Goal: Communication & Community: Answer question/provide support

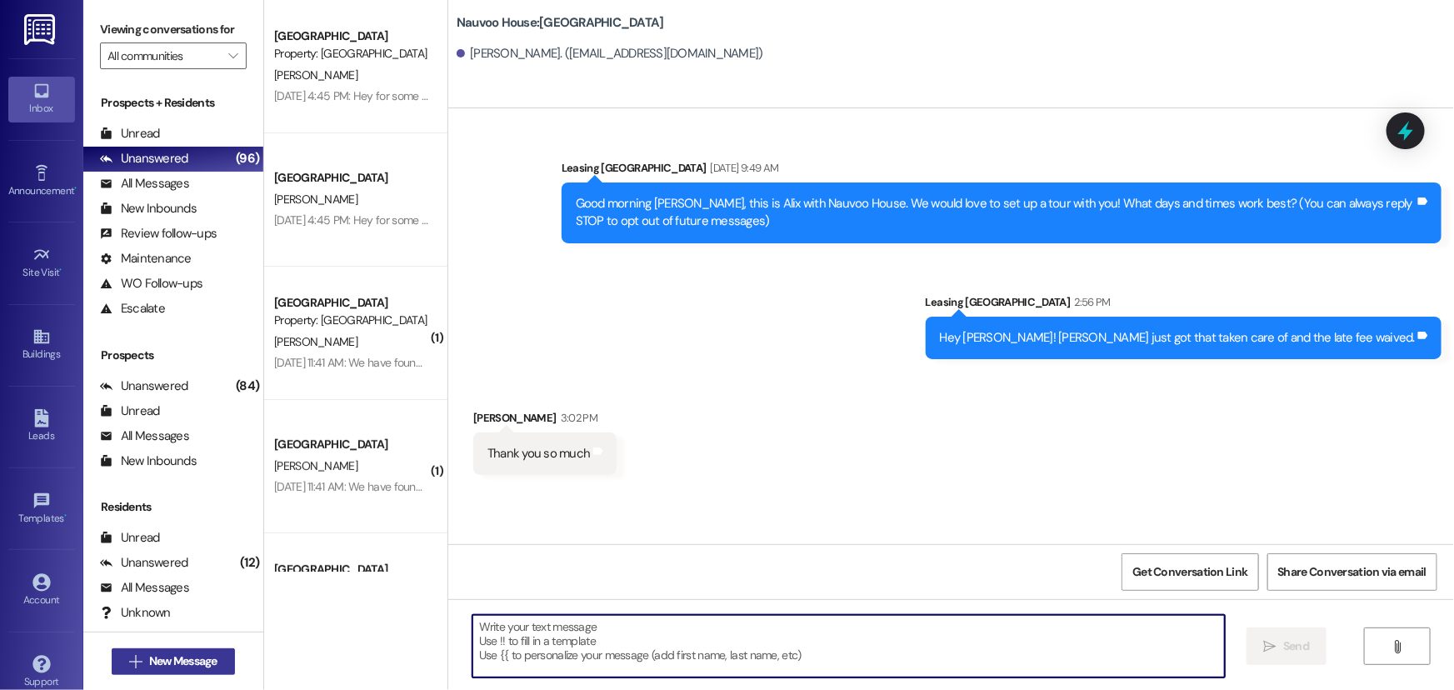
click at [128, 668] on span " New Message" at bounding box center [173, 662] width 95 height 18
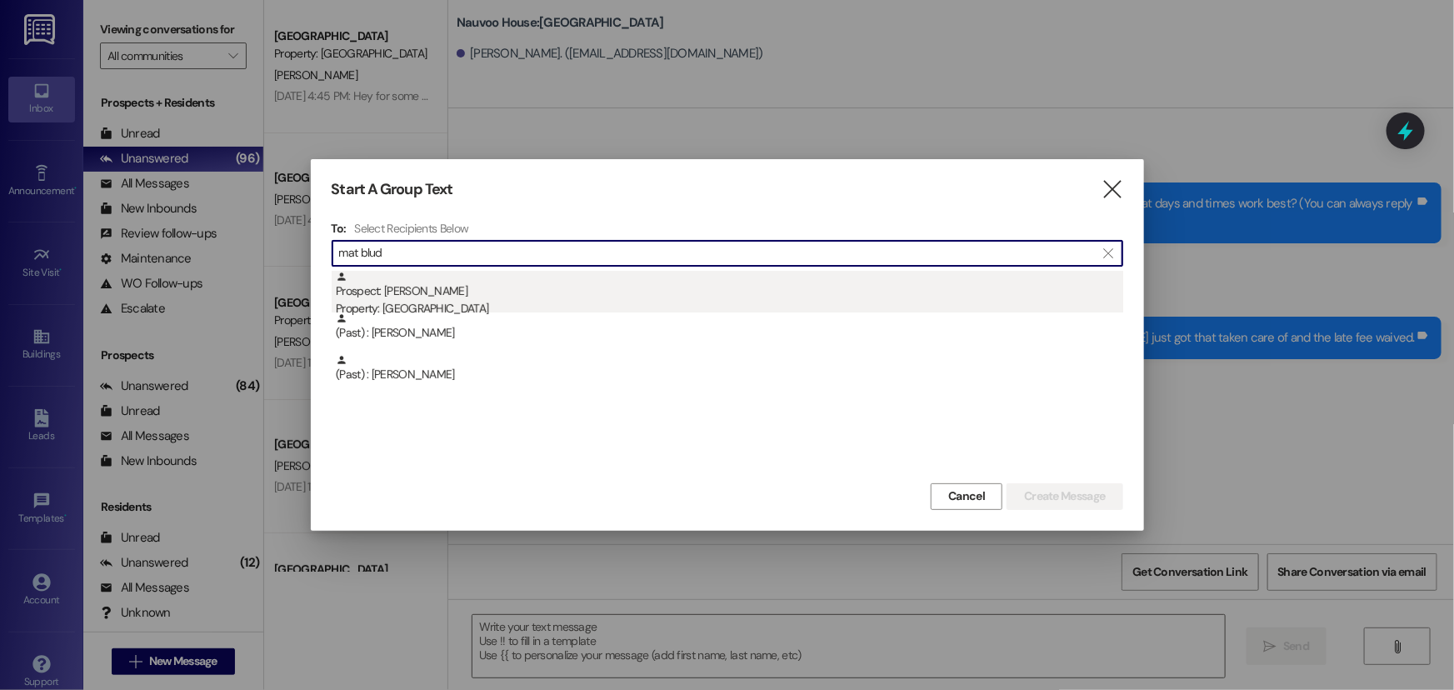
type input "mat blud"
click at [416, 293] on div "Prospect: [PERSON_NAME] Property: [GEOGRAPHIC_DATA]" at bounding box center [730, 295] width 788 height 48
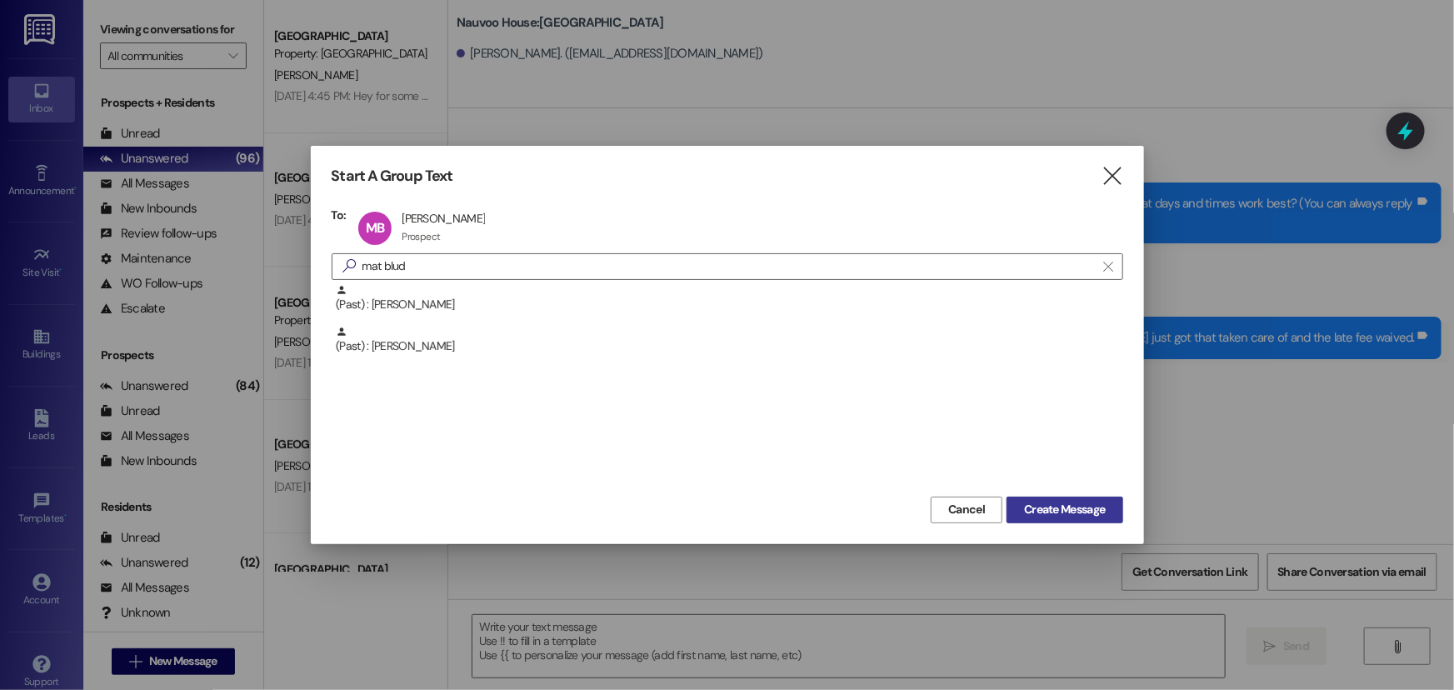
click at [1068, 508] on span "Create Message" at bounding box center [1064, 510] width 81 height 18
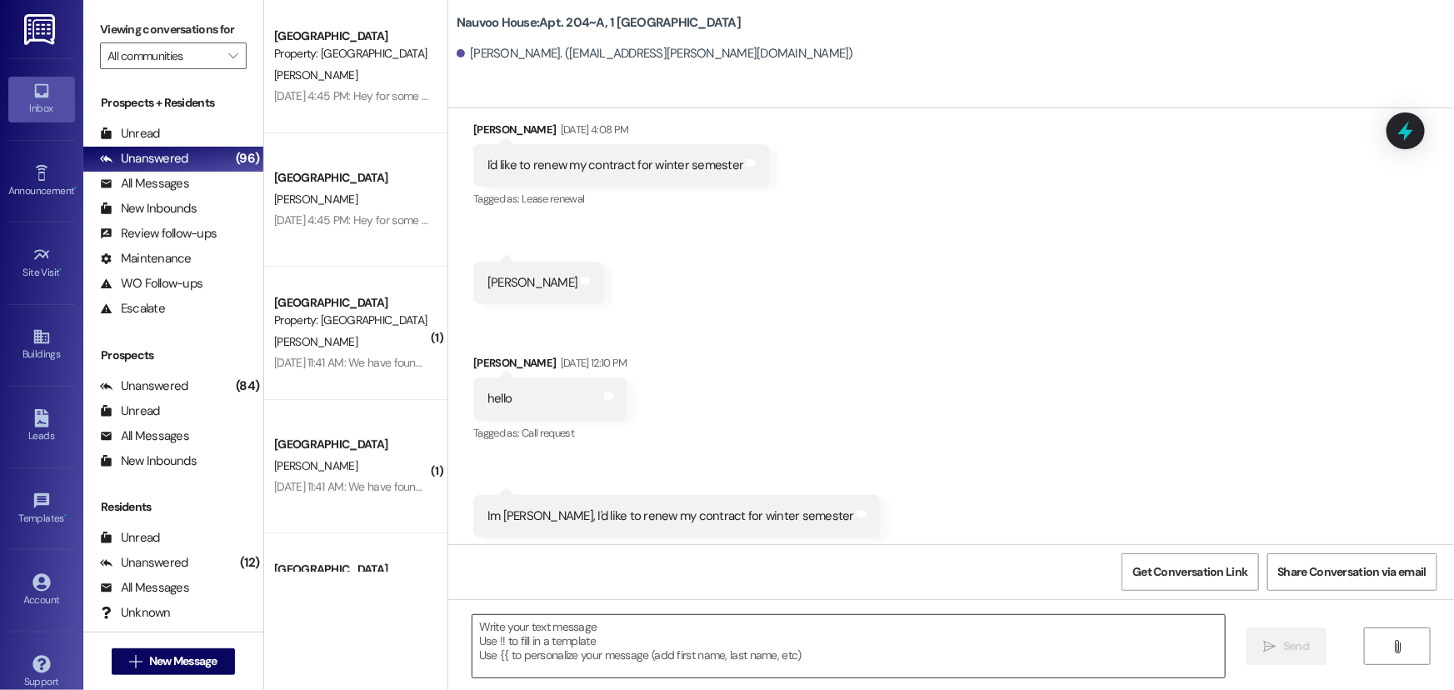
scroll to position [399, 0]
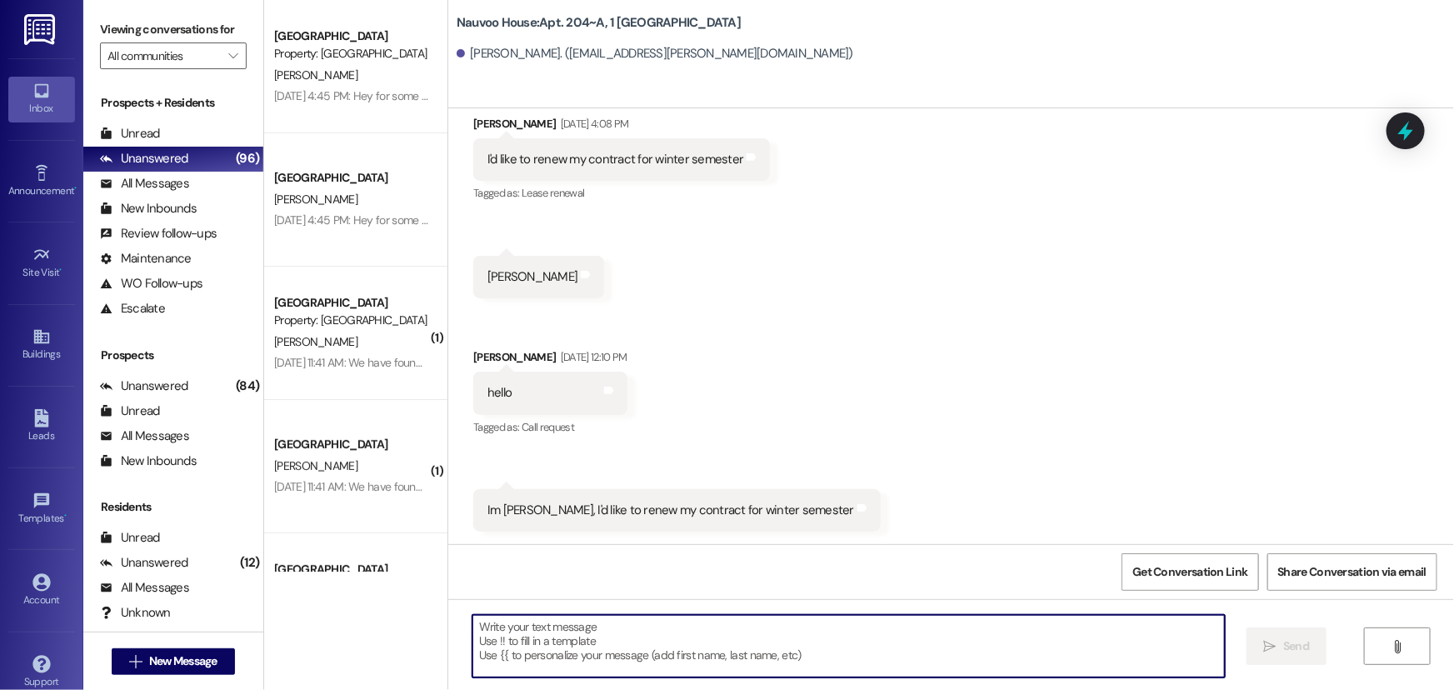
click at [723, 657] on textarea at bounding box center [849, 646] width 753 height 63
type textarea "Hey text send those here"
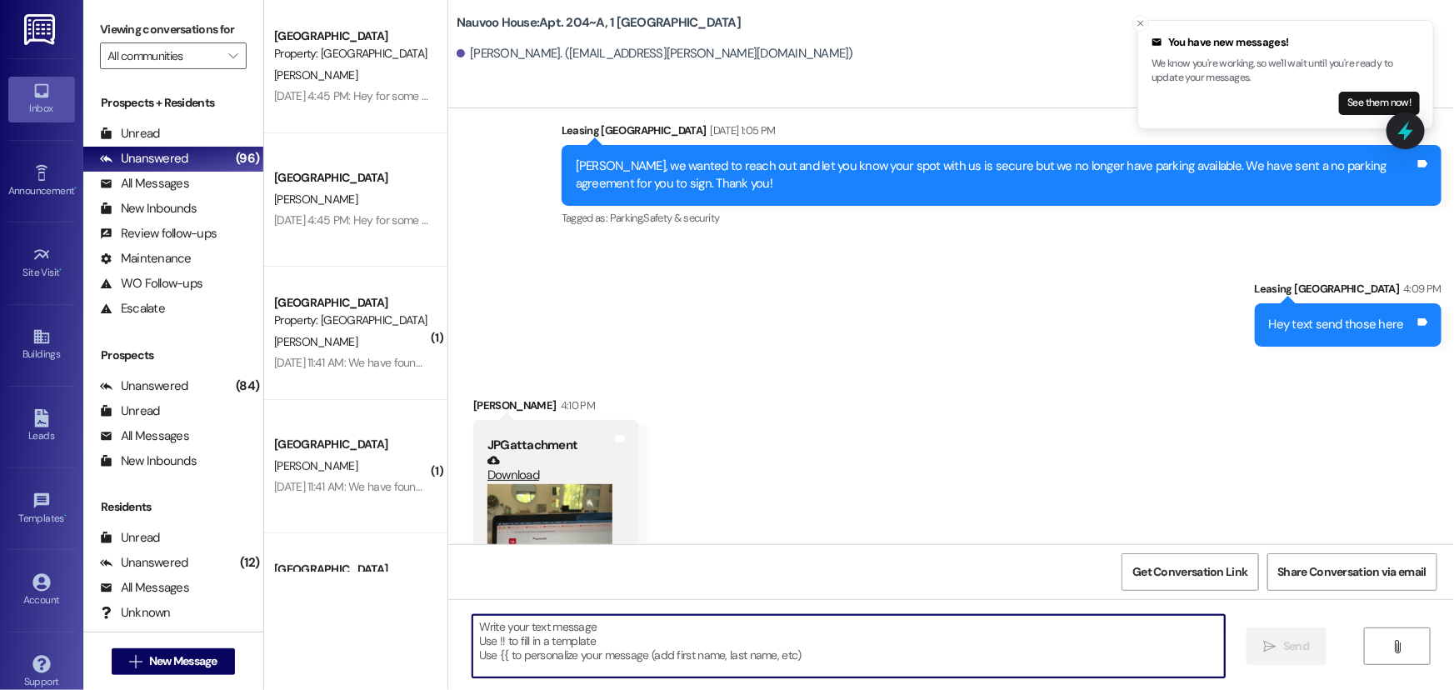
scroll to position [1384, 0]
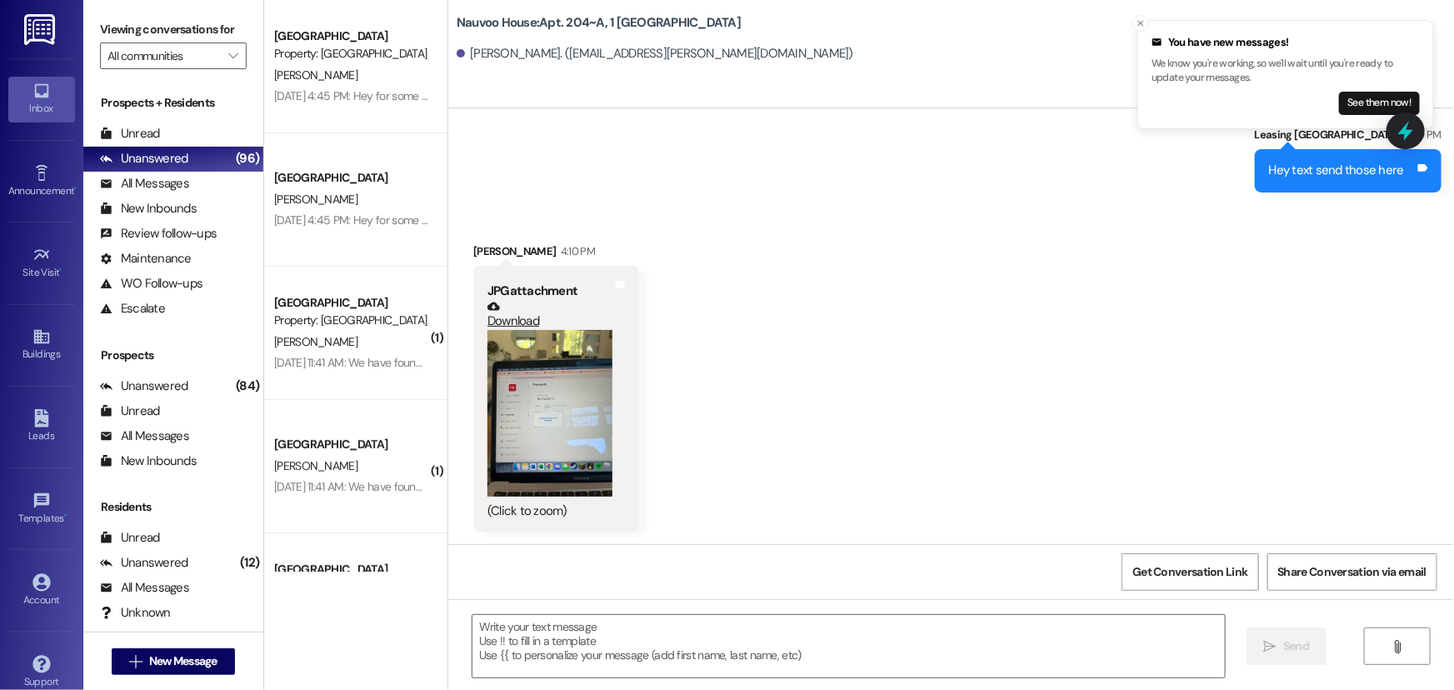
click at [590, 383] on button "Zoom image" at bounding box center [550, 413] width 125 height 167
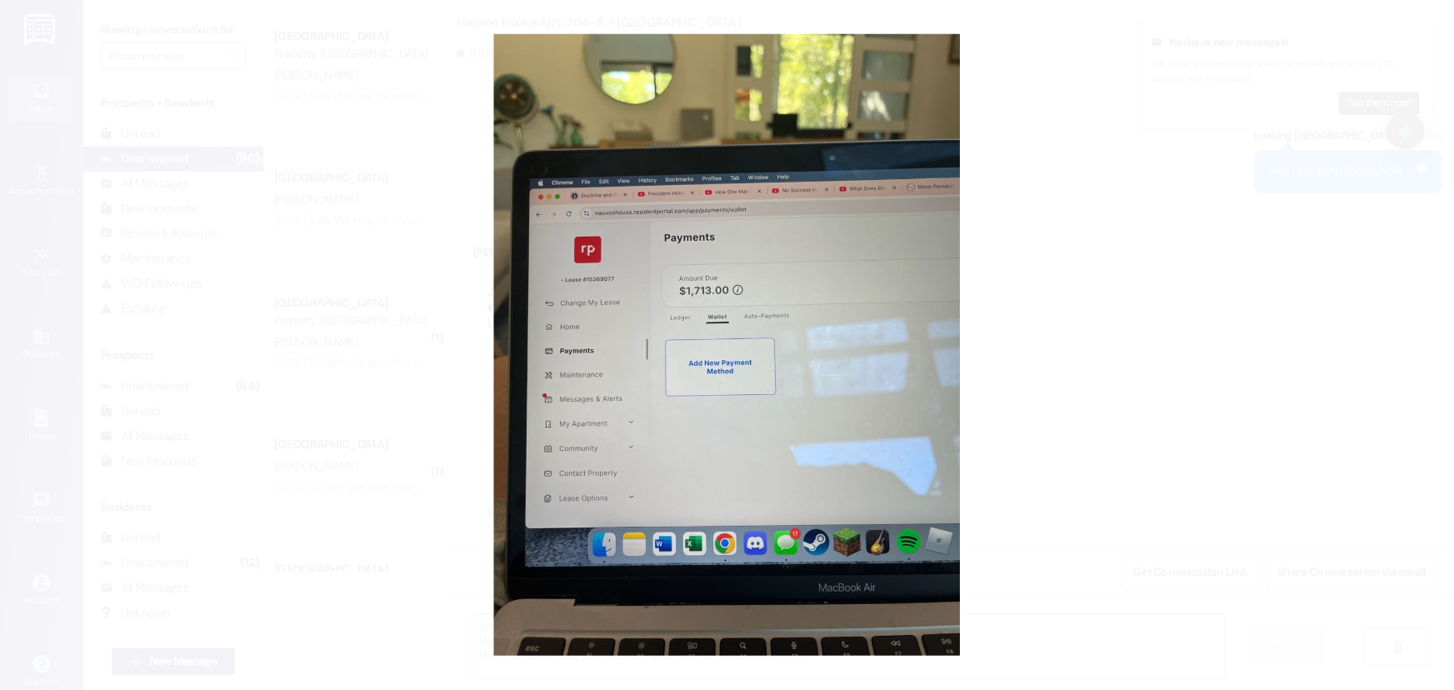
scroll to position [1725, 0]
click at [1148, 318] on button "Unzoom image" at bounding box center [727, 345] width 1454 height 690
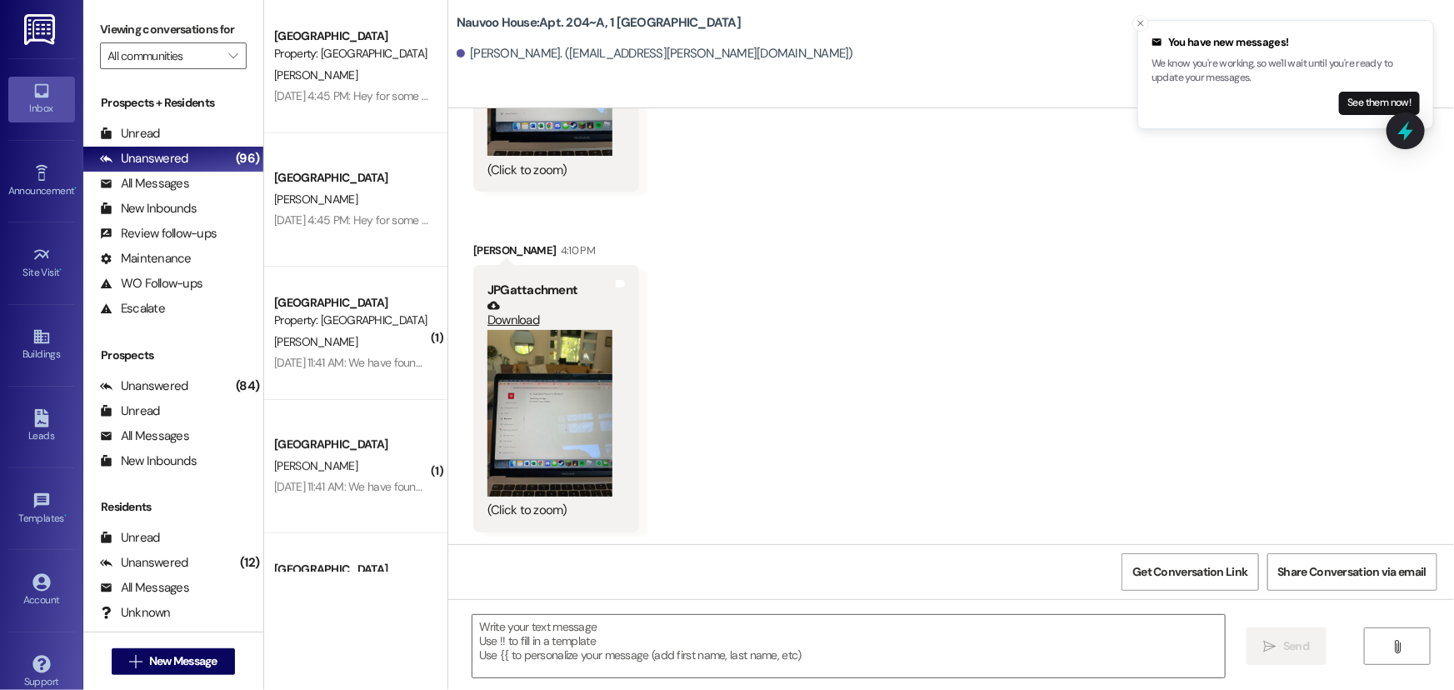
click at [580, 431] on button "Zoom image" at bounding box center [550, 413] width 125 height 167
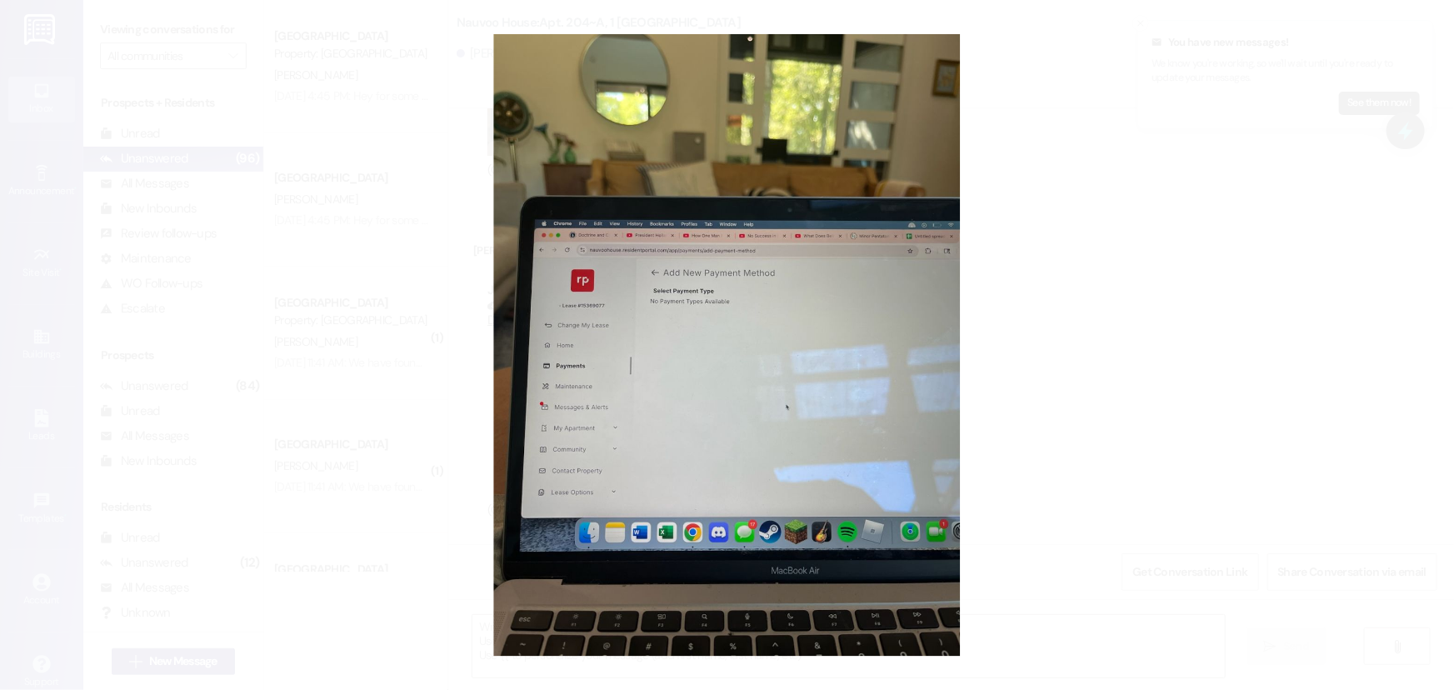
click at [1218, 49] on button "Unzoom image" at bounding box center [727, 345] width 1454 height 690
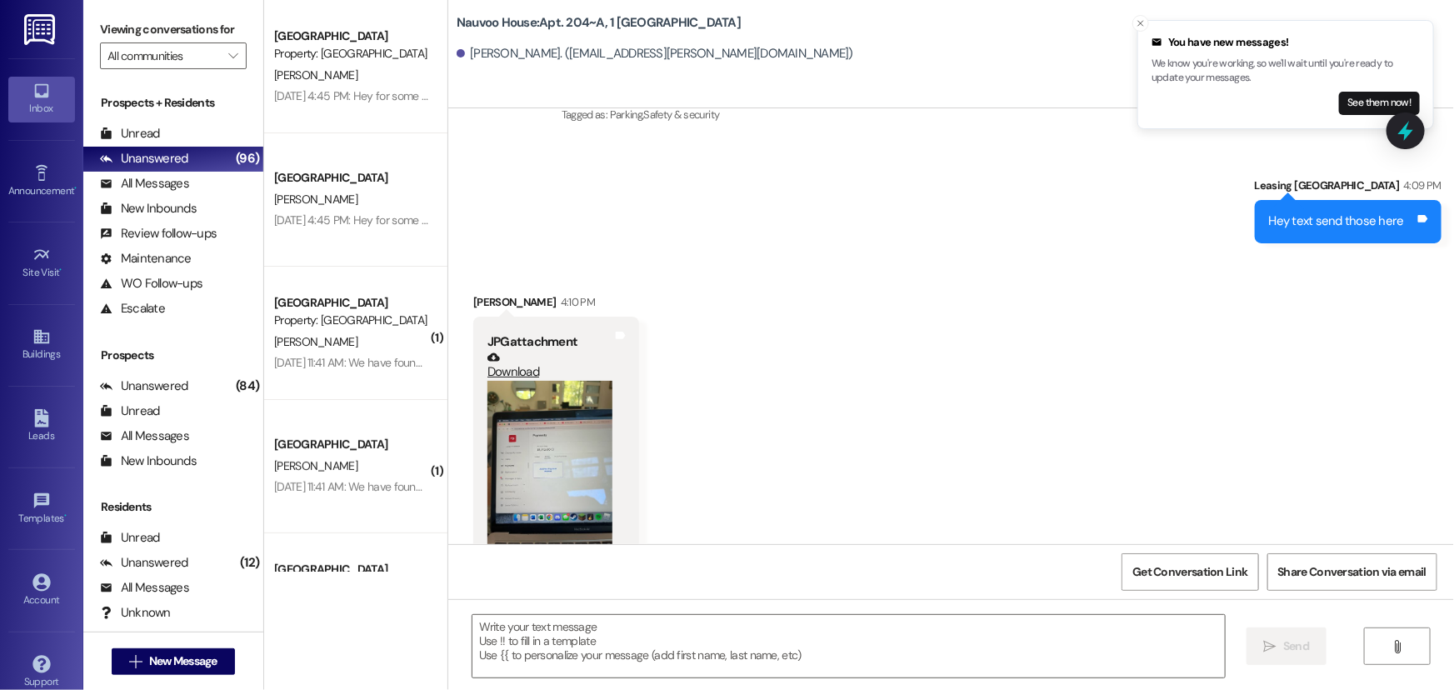
scroll to position [1422, 0]
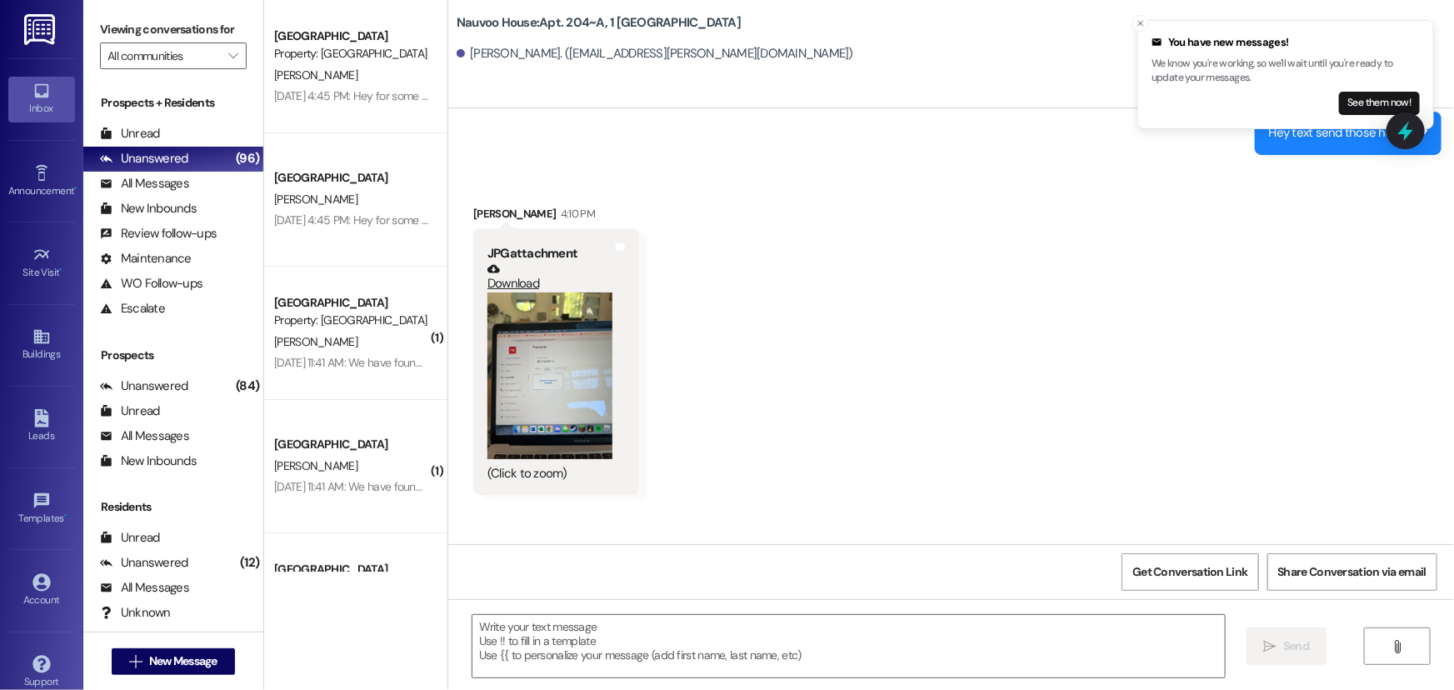
click at [577, 341] on button "Zoom image" at bounding box center [550, 376] width 125 height 167
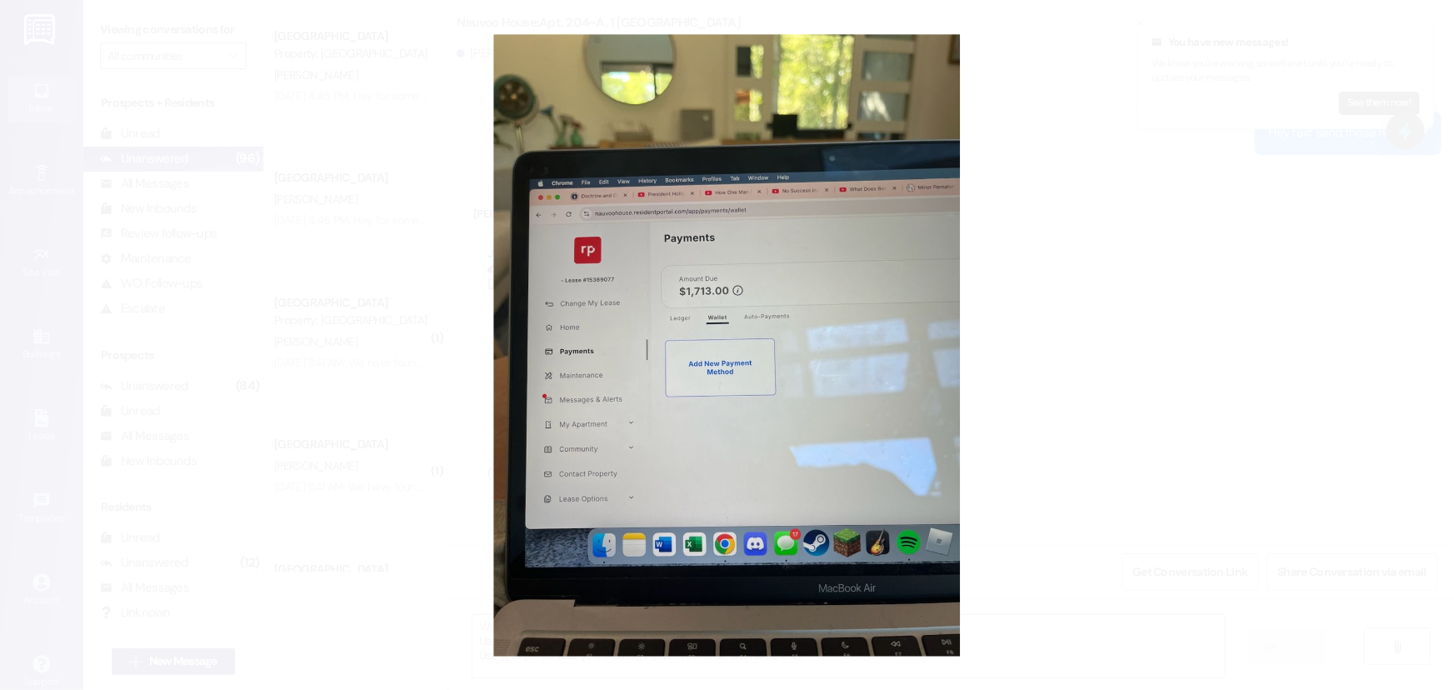
click at [859, 342] on button "Unzoom image" at bounding box center [727, 345] width 1454 height 690
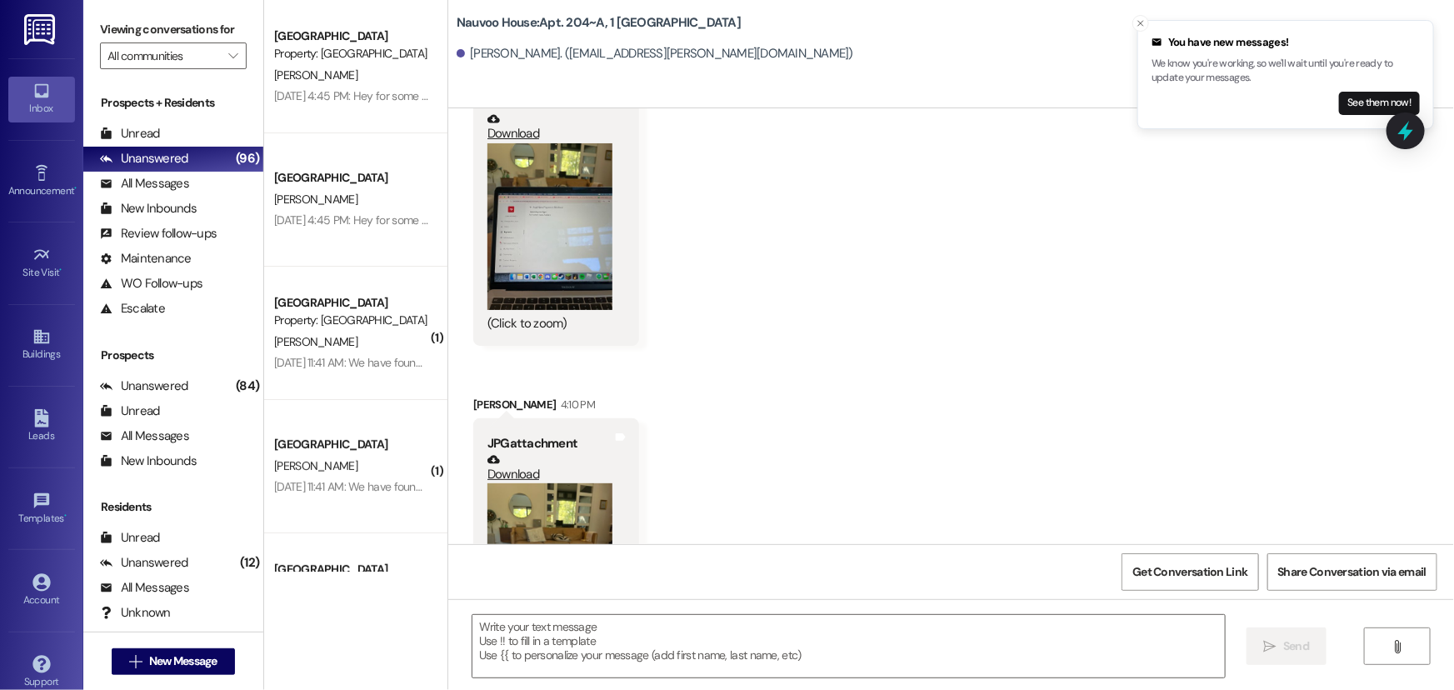
scroll to position [2065, 0]
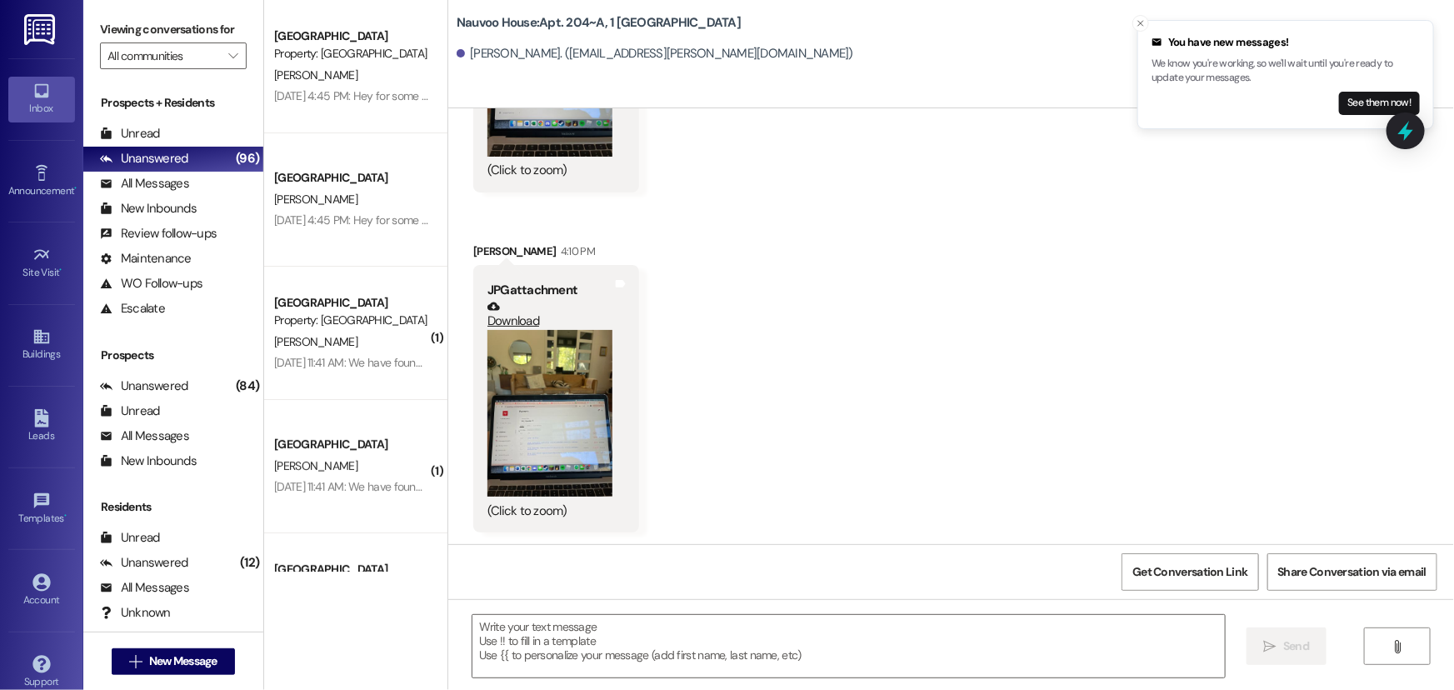
click at [550, 383] on button "Zoom image" at bounding box center [550, 413] width 125 height 167
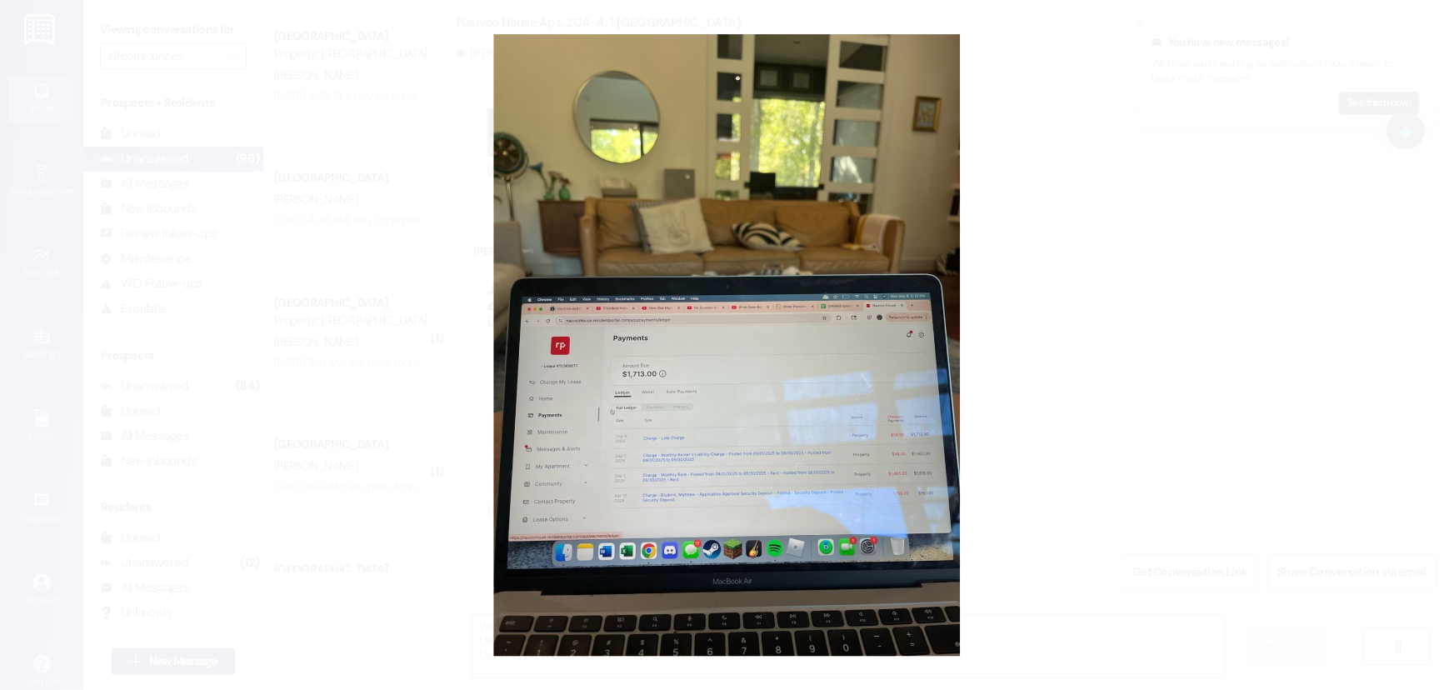
click at [727, 440] on button "Unzoom image" at bounding box center [727, 345] width 1454 height 690
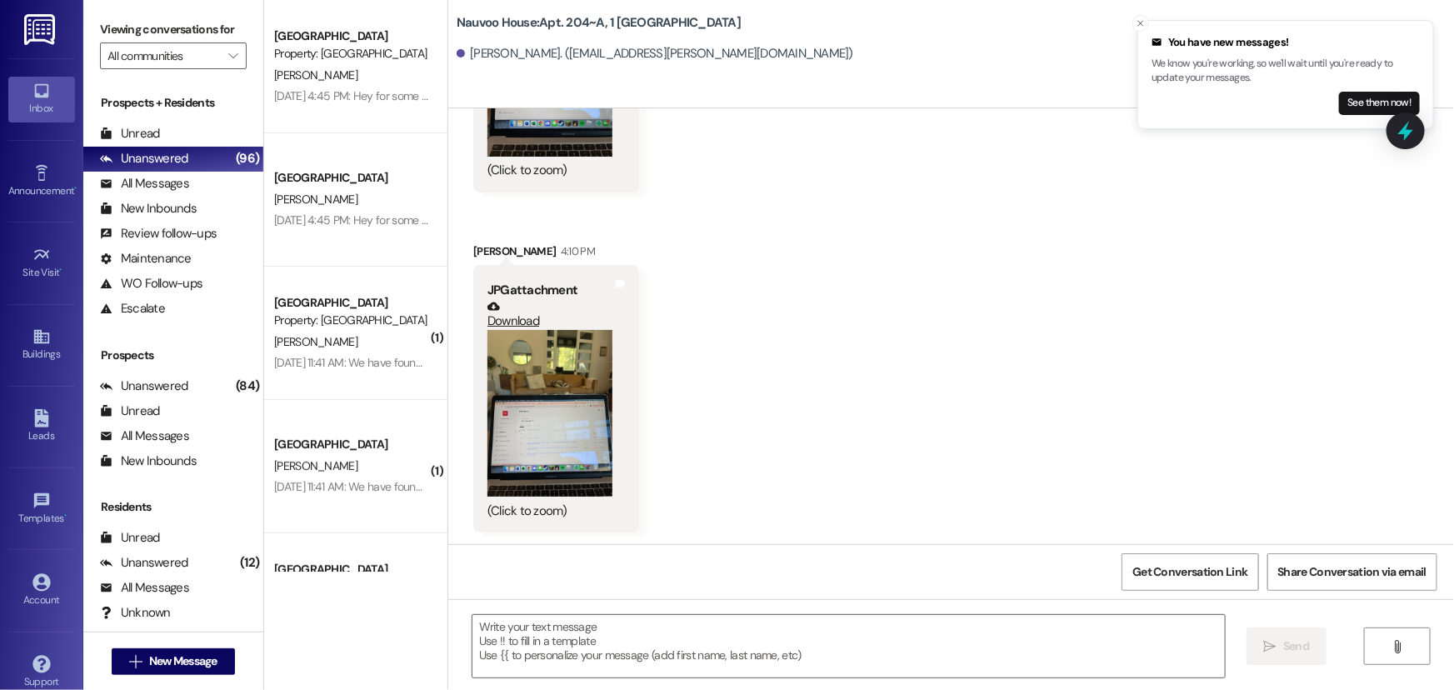
click at [473, 442] on div "JPG attachment Download (Click to zoom) Tags and notes" at bounding box center [556, 399] width 166 height 268
click at [541, 432] on button "Zoom image" at bounding box center [550, 413] width 125 height 167
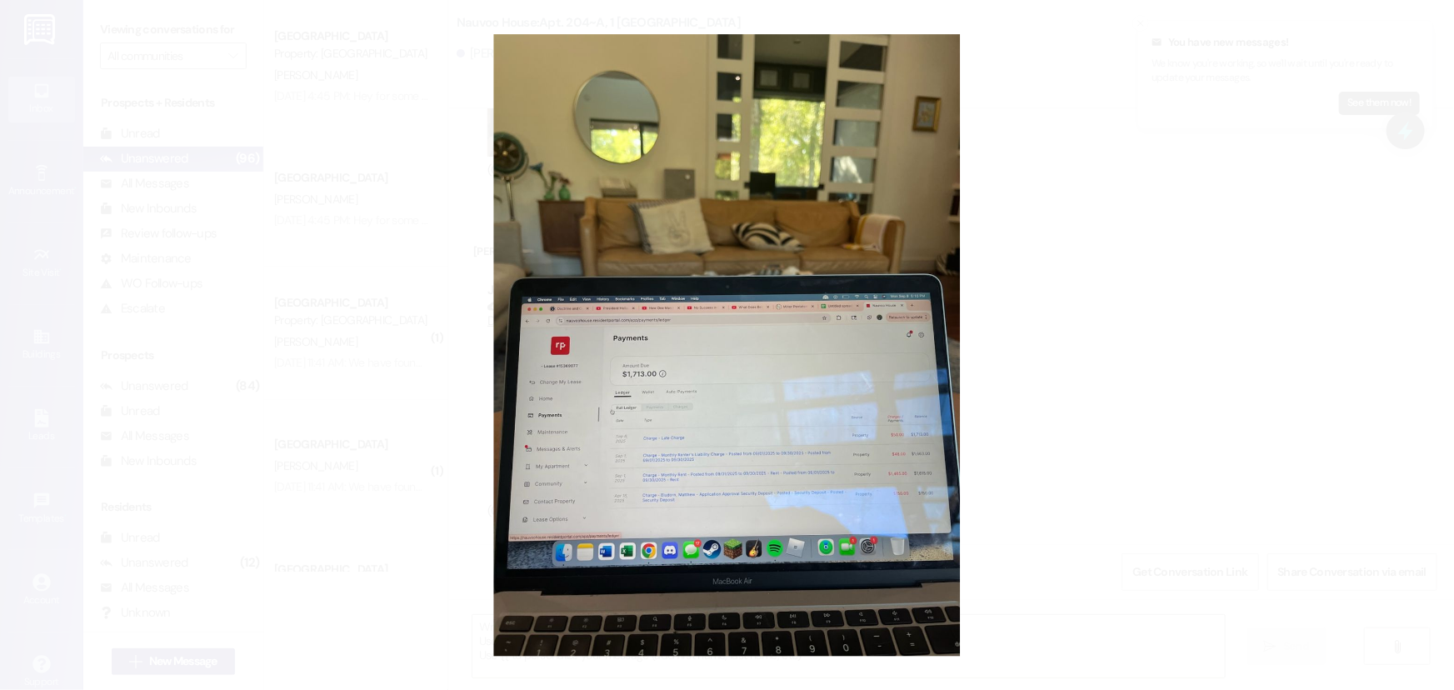
click at [728, 508] on button "Unzoom image" at bounding box center [727, 345] width 1454 height 690
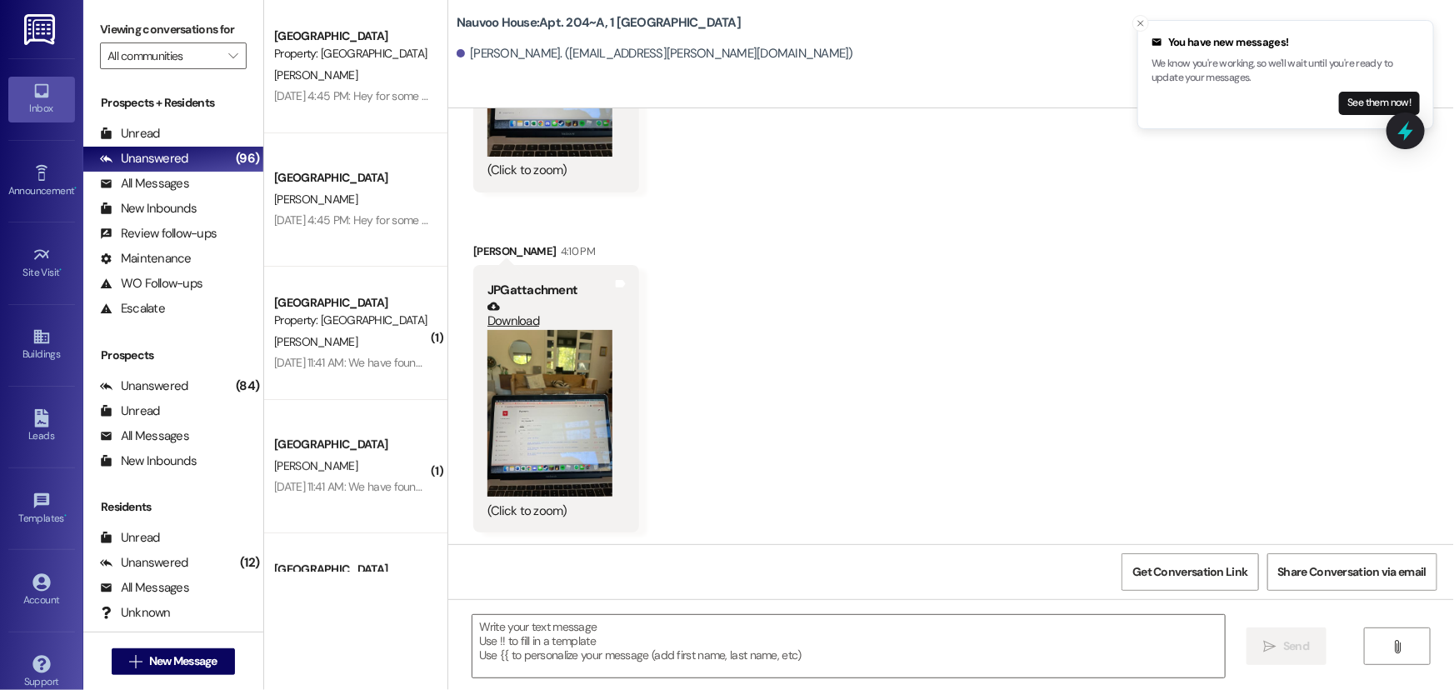
click at [552, 436] on button "Zoom image" at bounding box center [550, 413] width 125 height 167
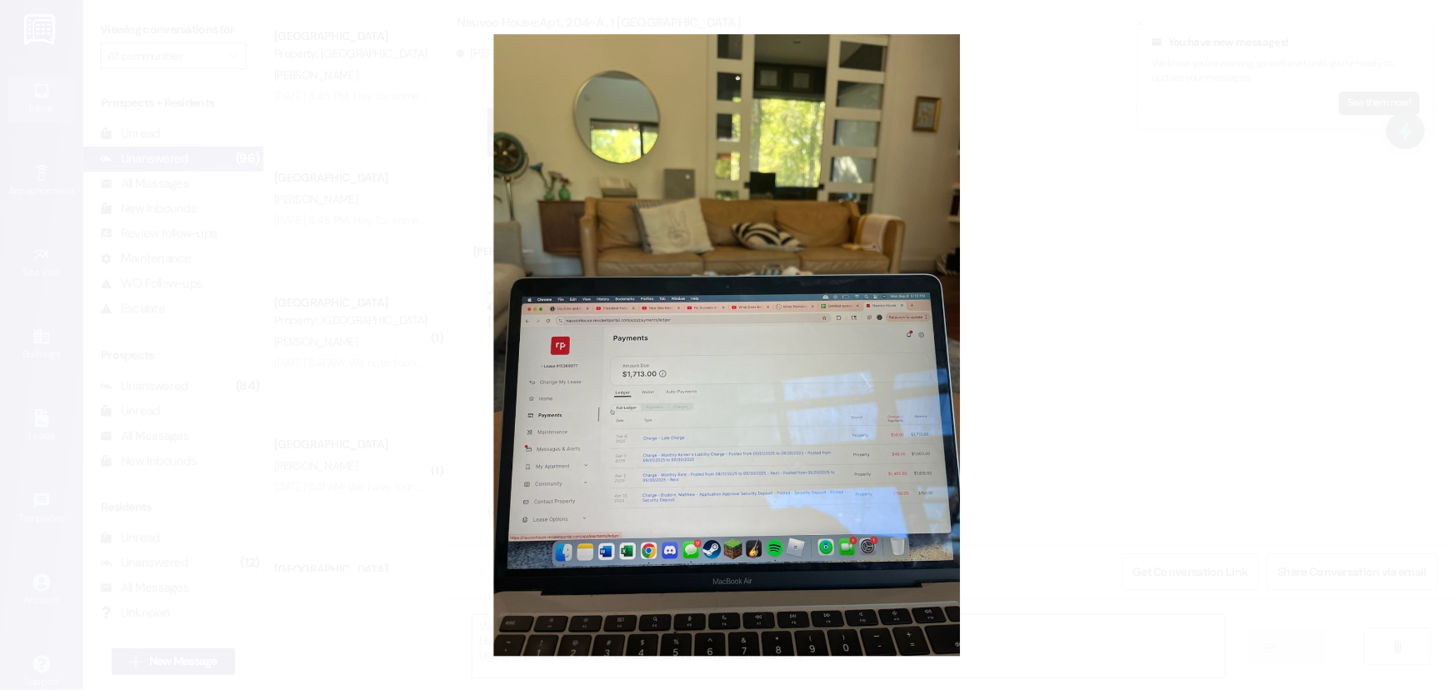
click at [1128, 329] on button "Unzoom image" at bounding box center [727, 345] width 1454 height 690
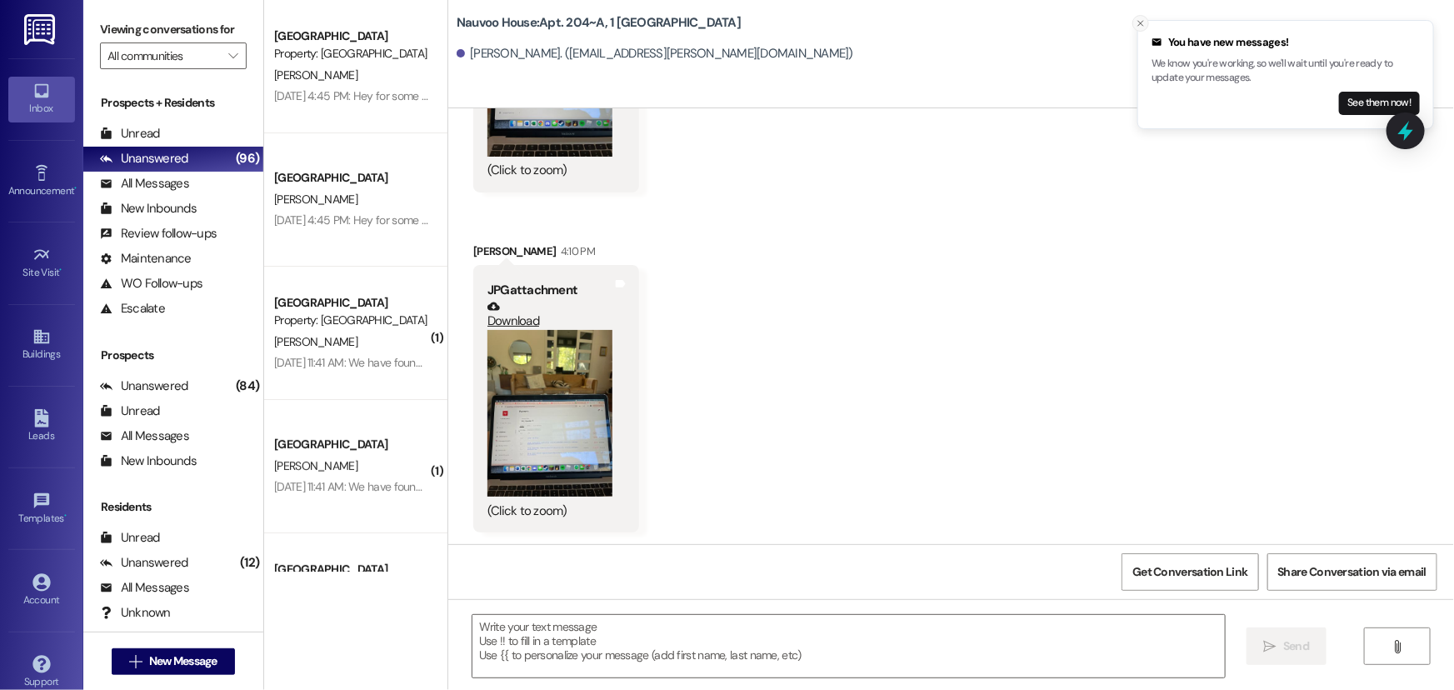
click at [1141, 27] on icon "Close toast" at bounding box center [1141, 23] width 10 height 10
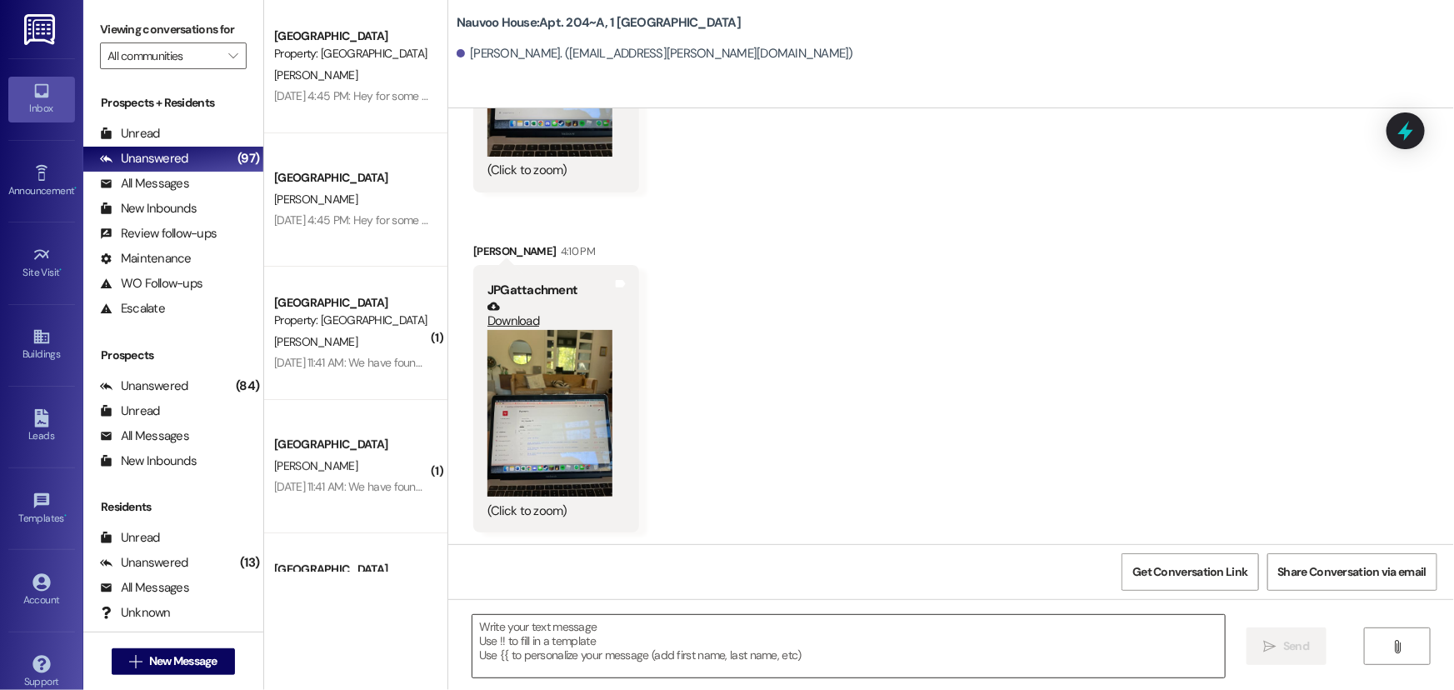
click at [798, 644] on textarea at bounding box center [849, 646] width 753 height 63
